Goal: Task Accomplishment & Management: Use online tool/utility

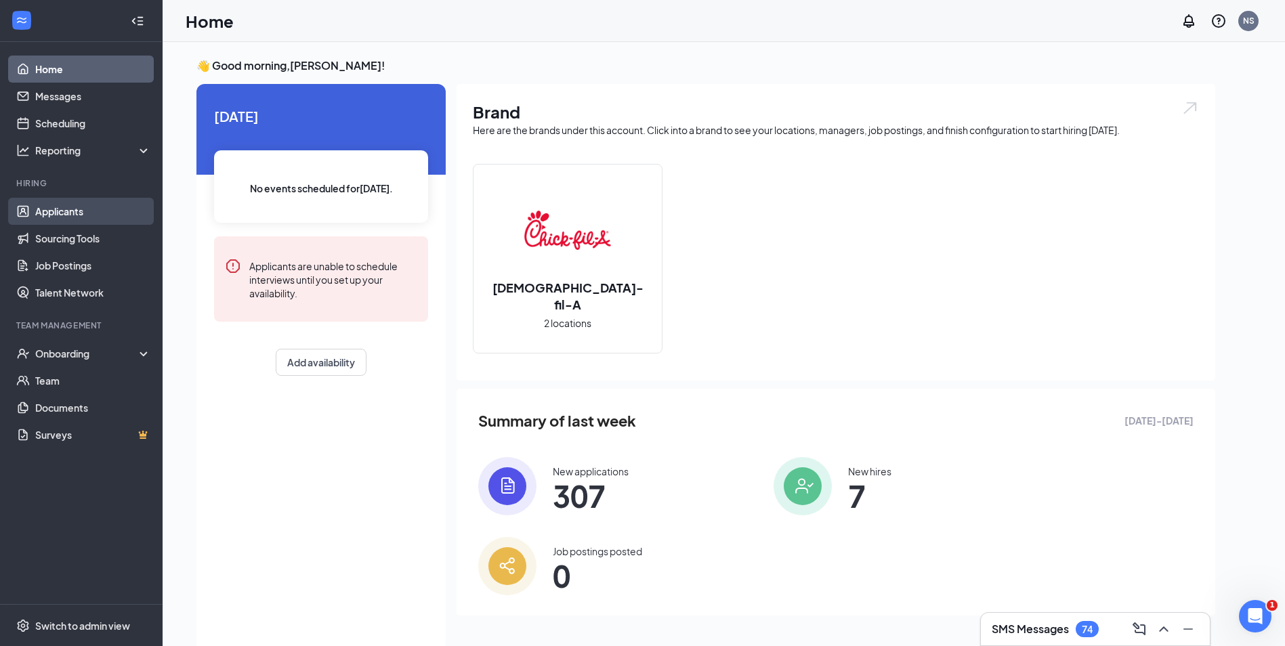
click at [72, 211] on link "Applicants" at bounding box center [93, 211] width 116 height 27
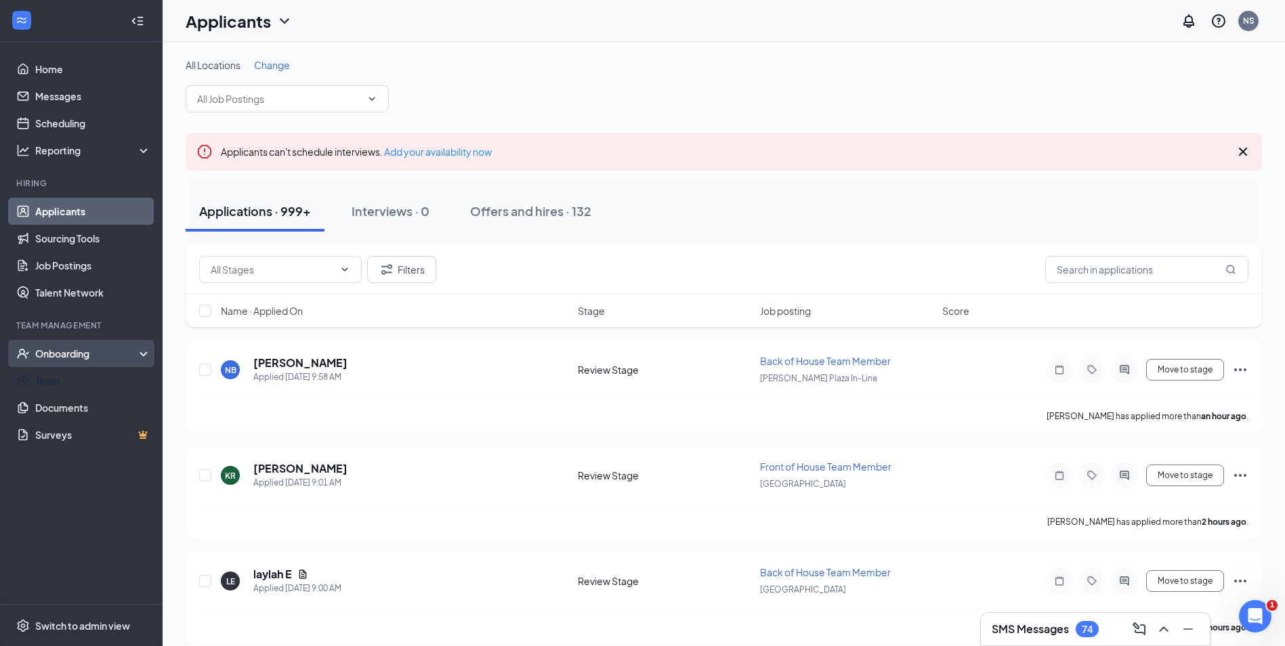
click at [94, 354] on div "Onboarding" at bounding box center [87, 354] width 104 height 14
click at [103, 456] on link "Activity log" at bounding box center [93, 462] width 116 height 27
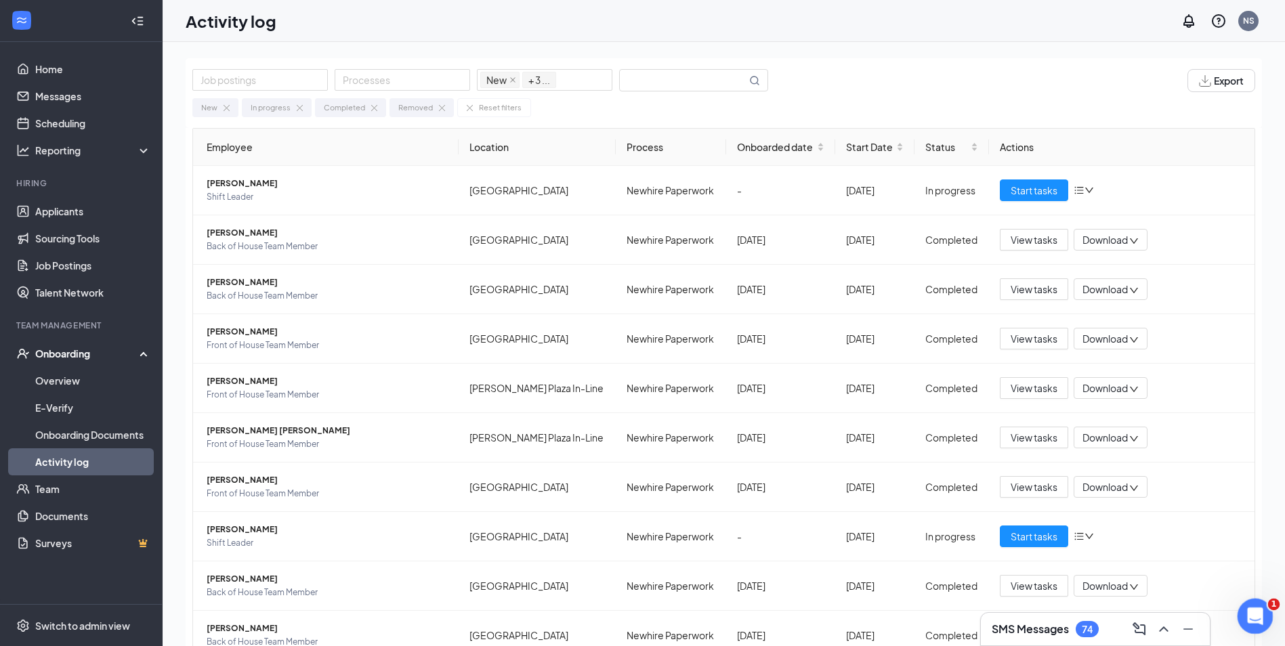
click at [1264, 619] on div "Open Intercom Messenger" at bounding box center [1253, 614] width 45 height 45
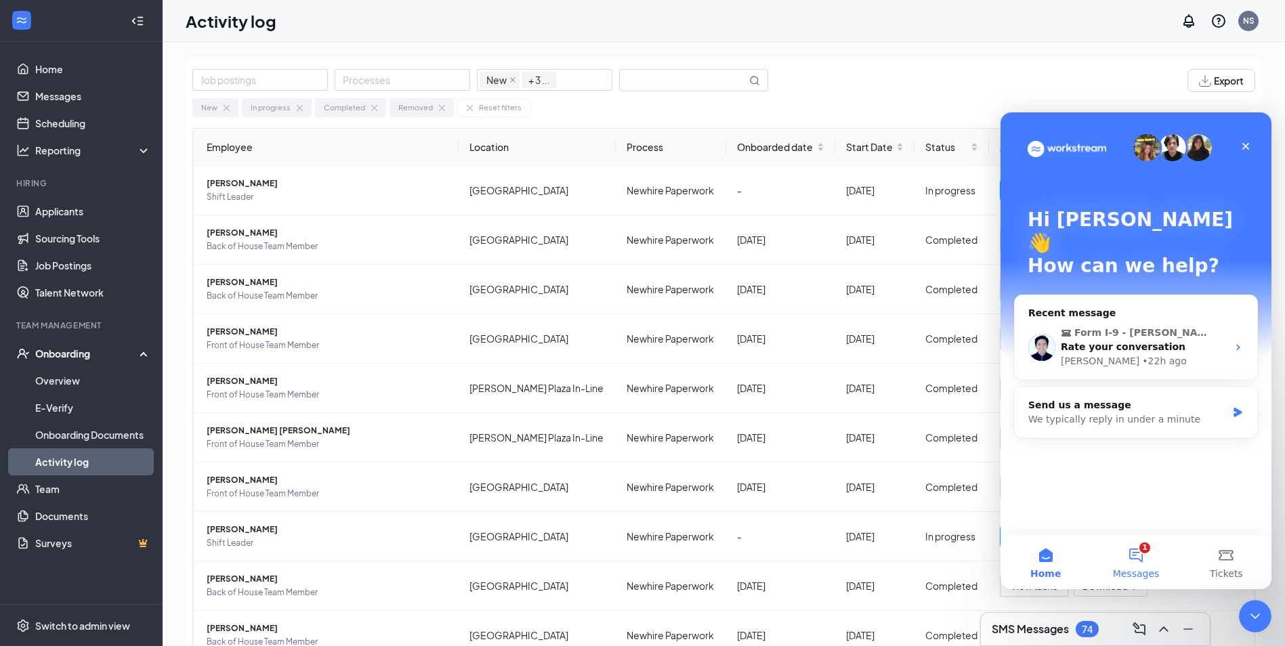
click at [1140, 558] on button "1 Messages" at bounding box center [1136, 562] width 90 height 54
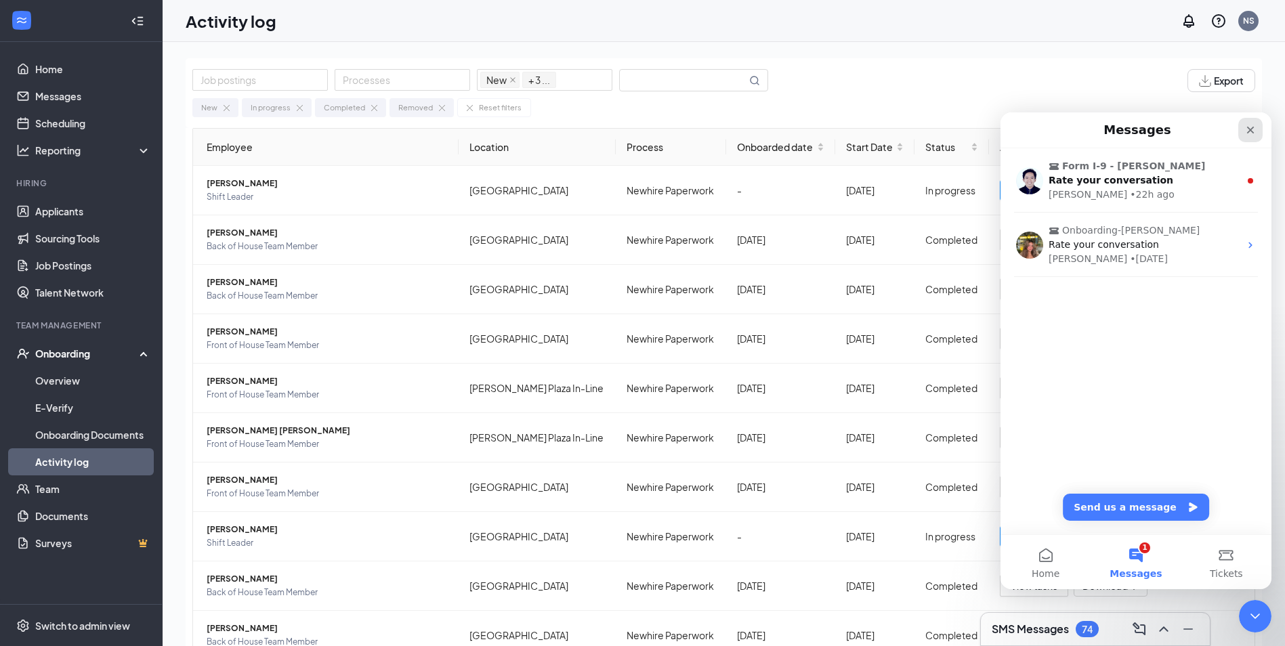
click at [1259, 135] on div "Close" at bounding box center [1251, 130] width 24 height 24
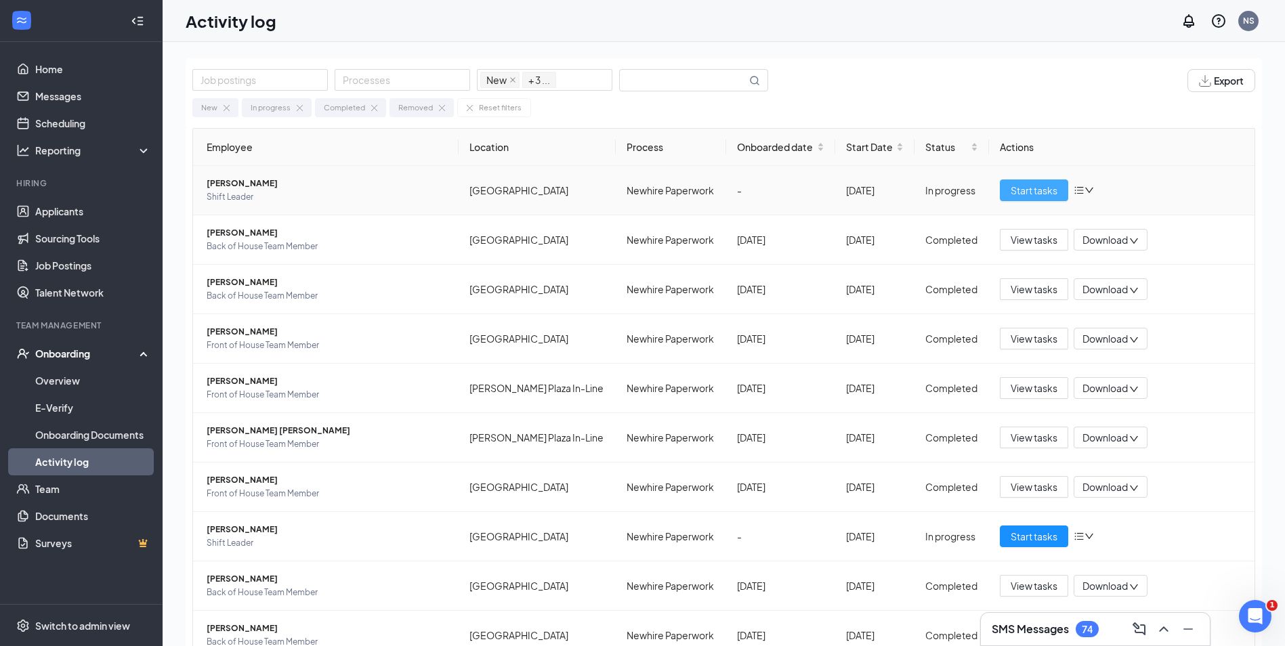
click at [1011, 188] on span "Start tasks" at bounding box center [1034, 190] width 47 height 15
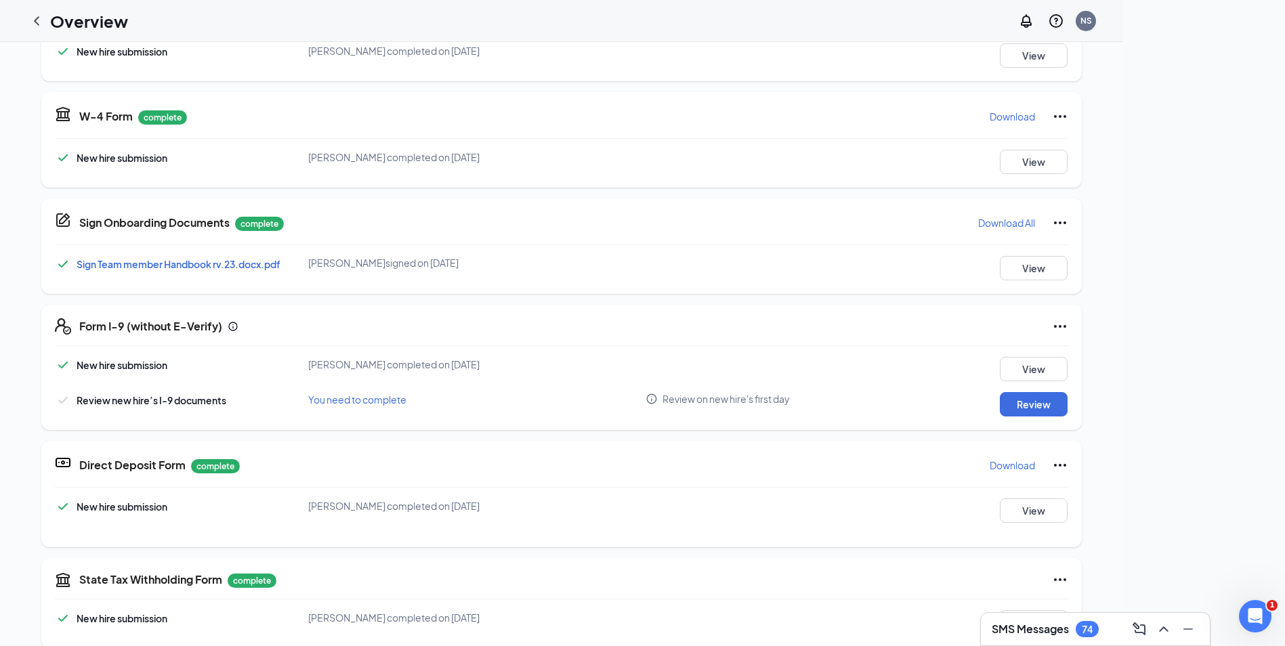
scroll to position [248, 0]
